Goal: Information Seeking & Learning: Learn about a topic

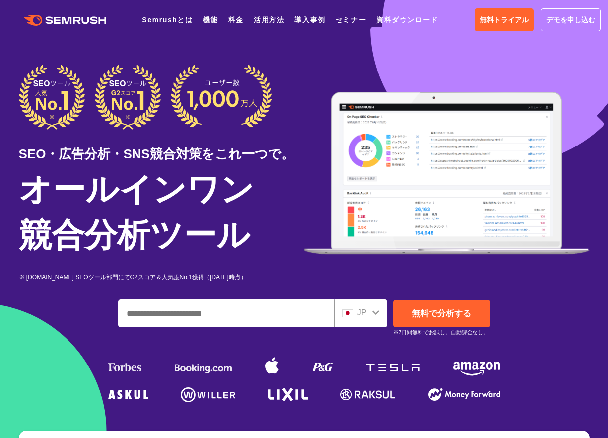
click at [377, 313] on icon at bounding box center [375, 312] width 7 height 4
click at [372, 313] on icon at bounding box center [376, 312] width 8 height 8
click at [372, 314] on icon at bounding box center [376, 312] width 8 height 8
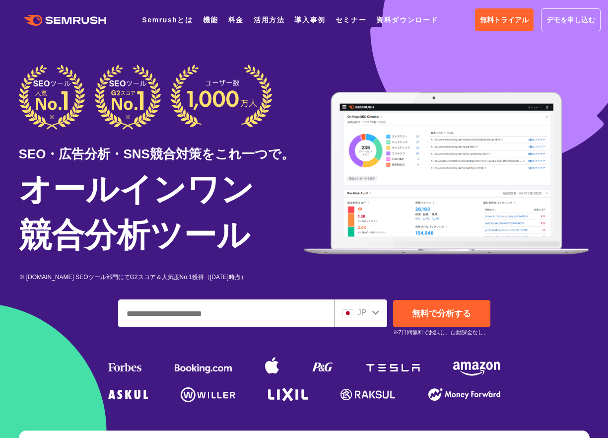
click at [378, 312] on icon at bounding box center [376, 312] width 8 height 8
click at [374, 311] on icon at bounding box center [376, 312] width 8 height 8
click at [257, 307] on input "ドメイン、キーワードまたはURLを入力してください" at bounding box center [226, 313] width 215 height 27
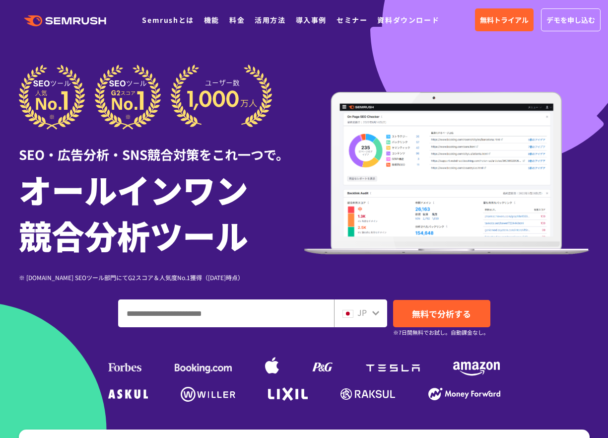
click at [250, 314] on input "ドメイン、キーワードまたはURLを入力してください" at bounding box center [226, 313] width 215 height 27
drag, startPoint x: 250, startPoint y: 314, endPoint x: 526, endPoint y: 53, distance: 379.6
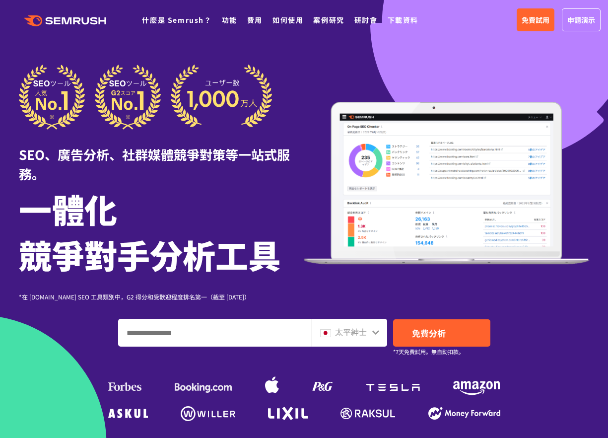
click at [296, 336] on input "輸入網域名稱、關鍵字或 URL" at bounding box center [215, 332] width 193 height 27
click at [377, 331] on icon at bounding box center [376, 332] width 8 height 8
click at [372, 333] on icon at bounding box center [376, 332] width 8 height 8
